Goal: Task Accomplishment & Management: Use online tool/utility

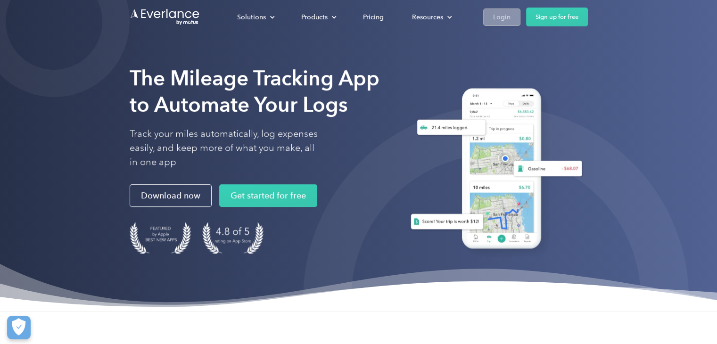
click at [505, 19] on div "Login" at bounding box center [501, 17] width 17 height 12
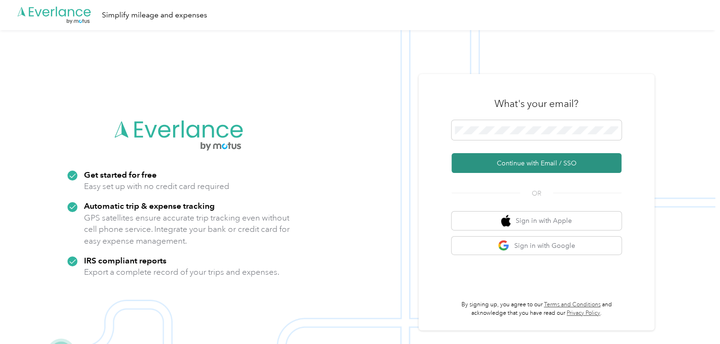
click at [525, 165] on button "Continue with Email / SSO" at bounding box center [536, 163] width 170 height 20
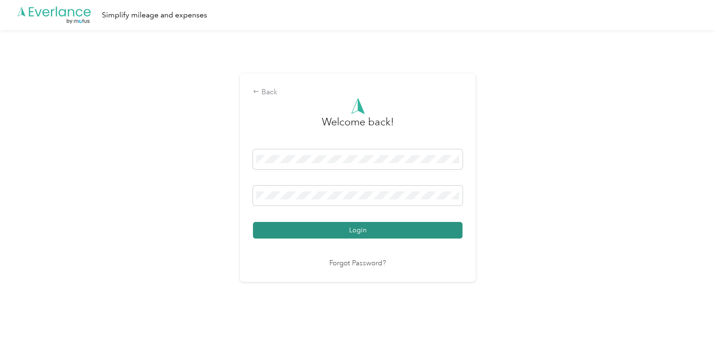
click at [350, 232] on button "Login" at bounding box center [357, 230] width 209 height 17
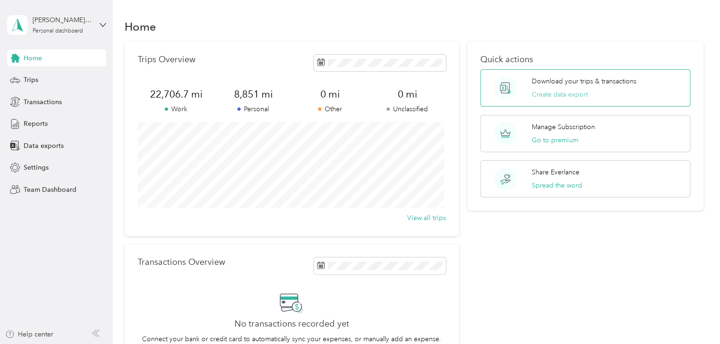
click at [553, 95] on button "Create data export" at bounding box center [559, 95] width 56 height 10
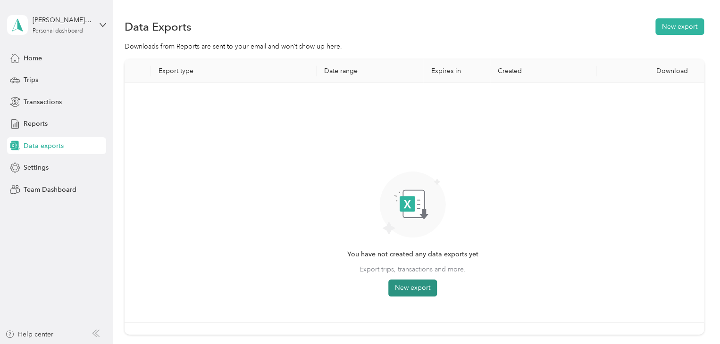
click at [429, 285] on button "New export" at bounding box center [412, 288] width 49 height 17
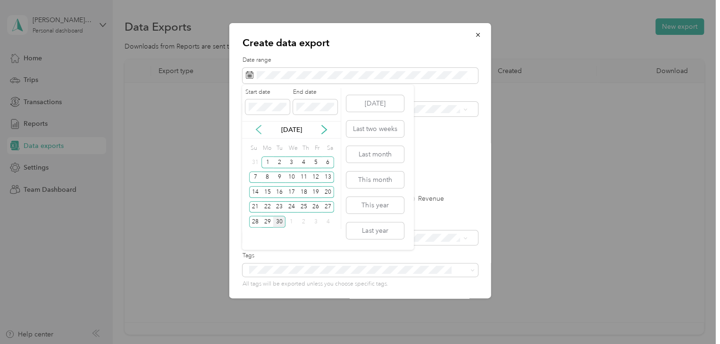
click at [259, 129] on icon at bounding box center [258, 129] width 9 height 9
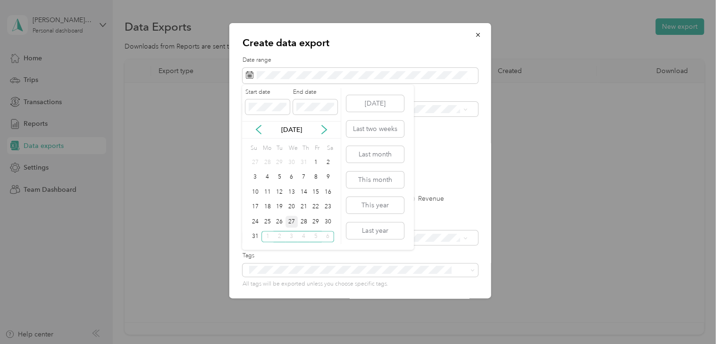
click at [290, 222] on div "27" at bounding box center [291, 222] width 12 height 12
click at [321, 128] on icon at bounding box center [323, 129] width 9 height 9
click at [281, 220] on div "30" at bounding box center [279, 222] width 12 height 12
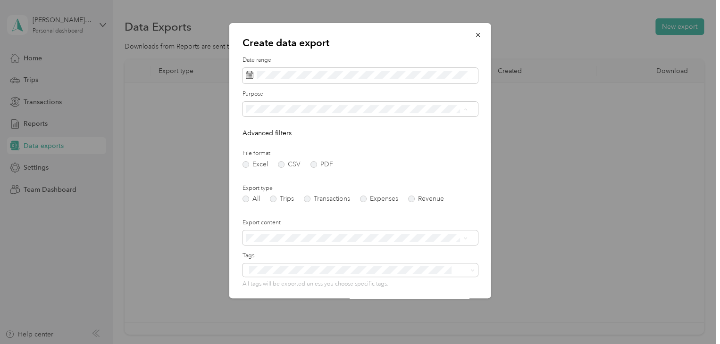
click at [280, 139] on div "Work" at bounding box center [355, 143] width 215 height 10
click at [371, 161] on div "File format Excel CSV PDF" at bounding box center [359, 158] width 235 height 18
click at [296, 253] on div "Summary only" at bounding box center [355, 254] width 215 height 10
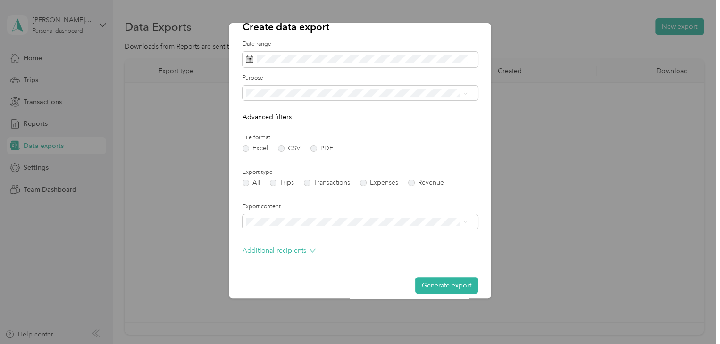
scroll to position [25, 0]
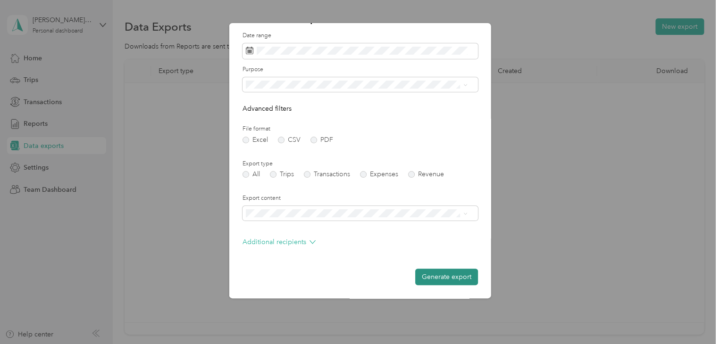
click at [434, 280] on button "Generate export" at bounding box center [446, 277] width 63 height 17
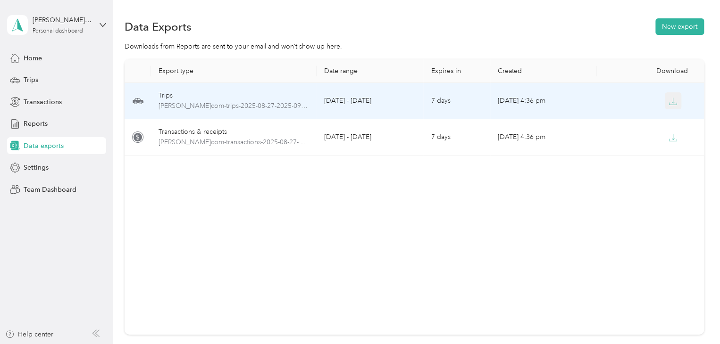
click at [669, 102] on icon "button" at bounding box center [672, 101] width 8 height 8
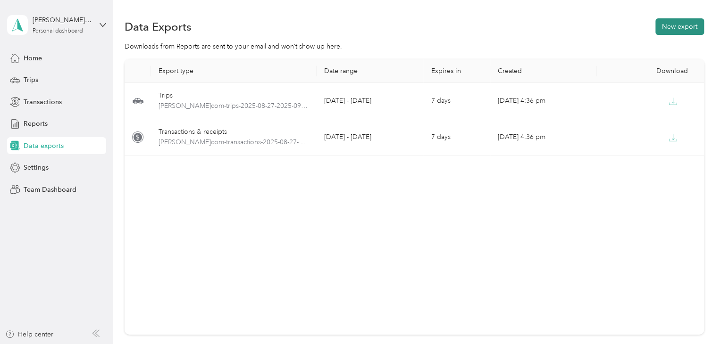
click at [673, 23] on button "New export" at bounding box center [679, 26] width 49 height 17
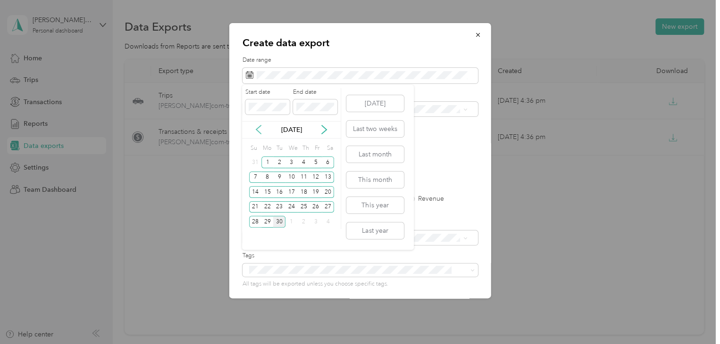
click at [257, 127] on icon at bounding box center [258, 129] width 9 height 9
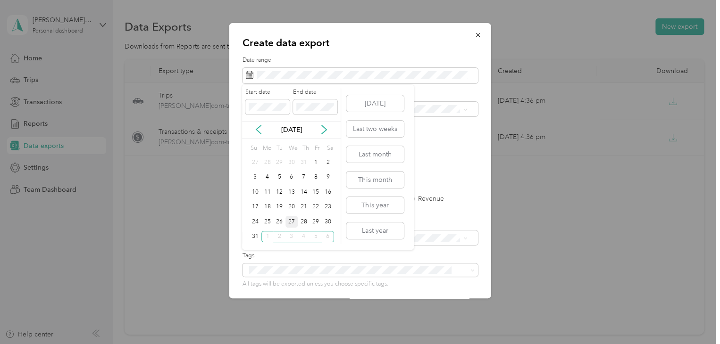
click at [293, 218] on div "27" at bounding box center [291, 222] width 12 height 12
click at [323, 127] on icon at bounding box center [323, 129] width 9 height 9
click at [281, 221] on div "30" at bounding box center [279, 222] width 12 height 12
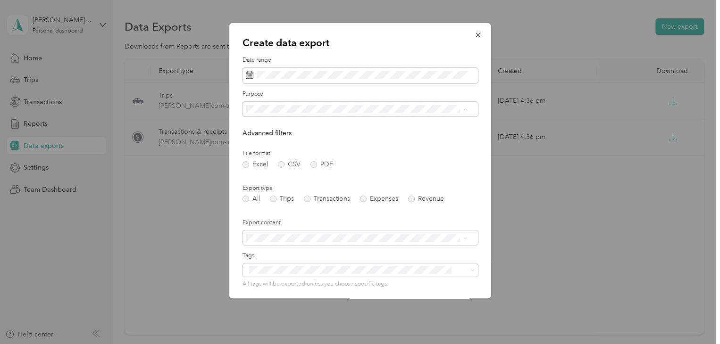
click at [266, 143] on div "Work" at bounding box center [355, 143] width 215 height 10
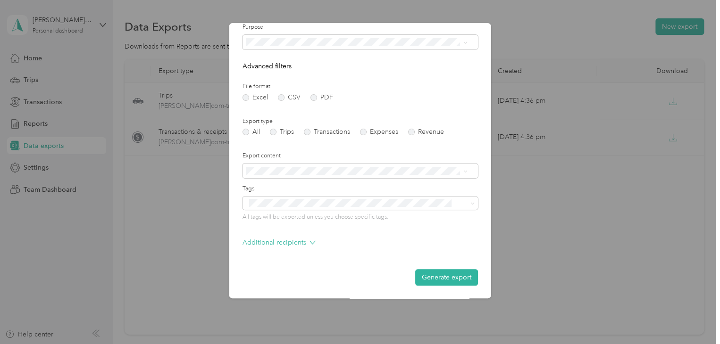
scroll to position [67, 0]
click at [441, 280] on button "Generate export" at bounding box center [446, 277] width 63 height 17
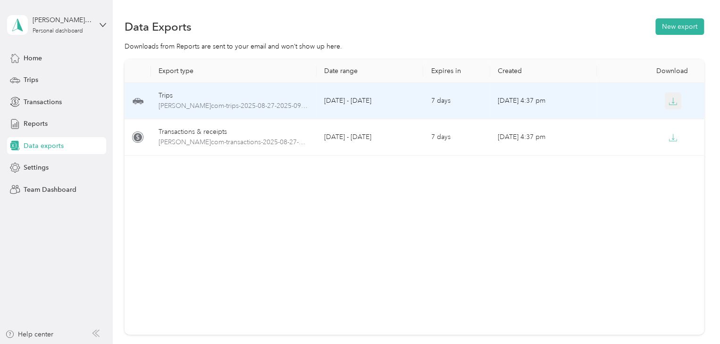
click at [671, 100] on icon "button" at bounding box center [672, 101] width 8 height 8
